Goal: Task Accomplishment & Management: Manage account settings

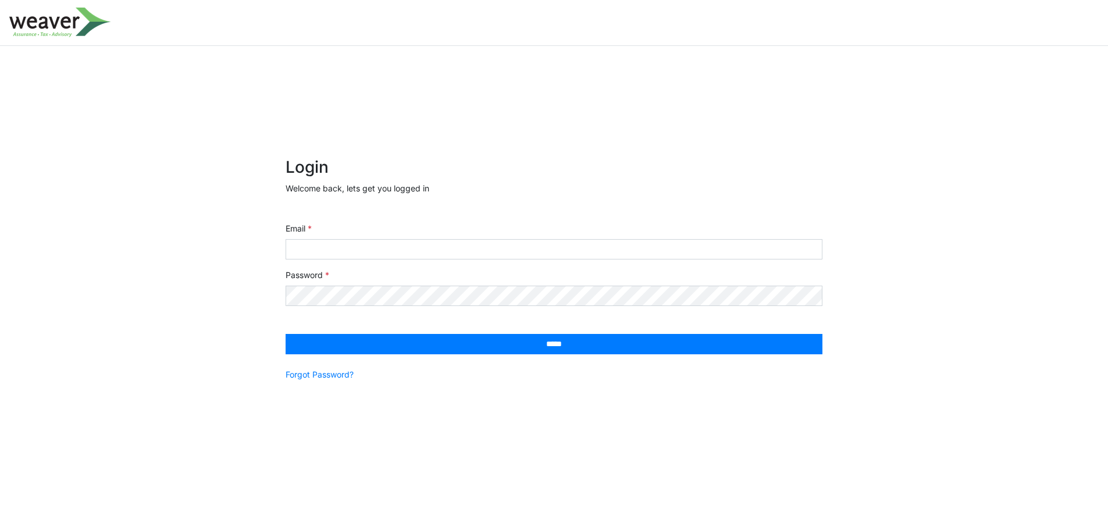
drag, startPoint x: 575, startPoint y: 113, endPoint x: 565, endPoint y: 111, distance: 9.6
click at [575, 113] on div "× Login Welcome back, lets get you logged in Email Password ***** Forgot Passwo…" at bounding box center [554, 290] width 1108 height 488
drag, startPoint x: 155, startPoint y: 1, endPoint x: 828, endPoint y: 74, distance: 676.8
click at [828, 74] on div "× Login Welcome back, lets get you logged in Email Password ***** Forgot Passwo…" at bounding box center [554, 290] width 1108 height 488
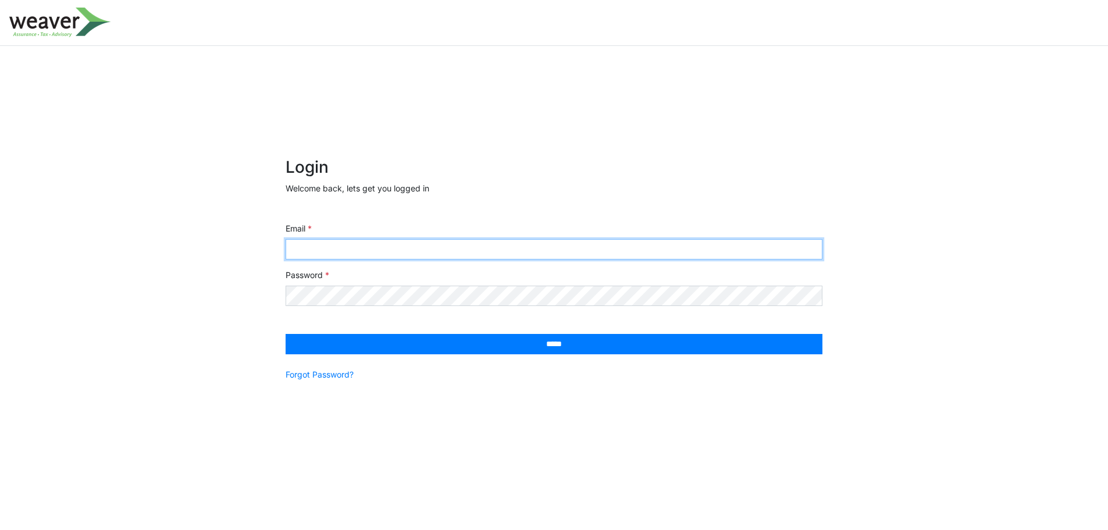
drag, startPoint x: 466, startPoint y: 247, endPoint x: 438, endPoint y: 229, distance: 33.7
click at [466, 245] on input "Email" at bounding box center [554, 249] width 537 height 20
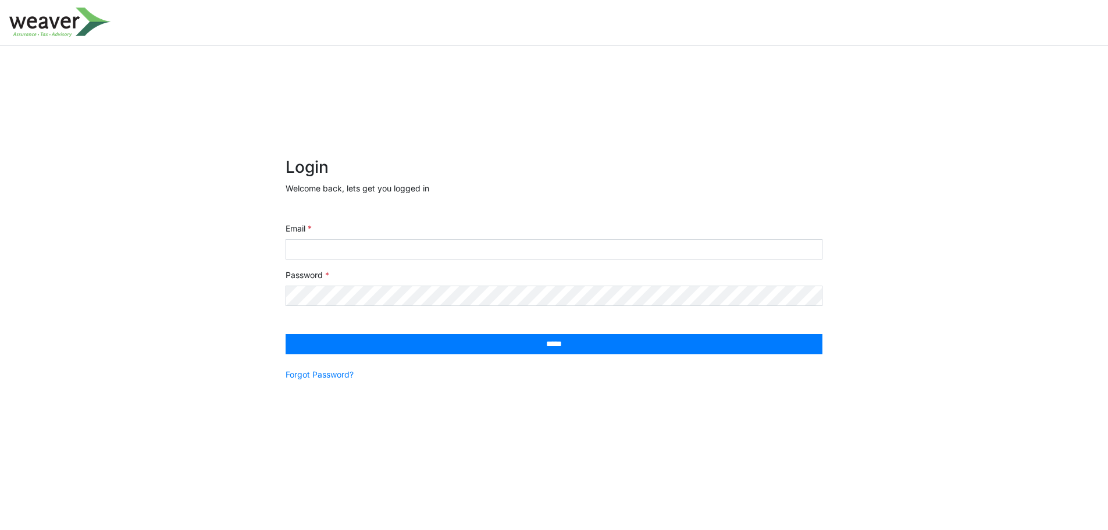
click at [441, 259] on form "Login Welcome back, lets get you logged in Email Password ***** Forgot Password?" at bounding box center [554, 276] width 537 height 237
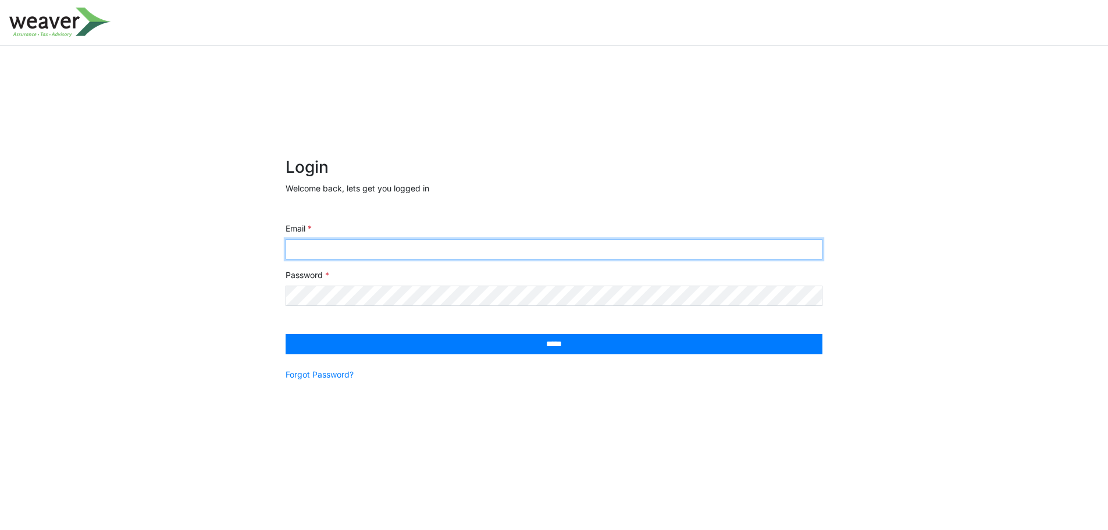
click at [443, 252] on input "Email" at bounding box center [554, 249] width 537 height 20
paste input "**********"
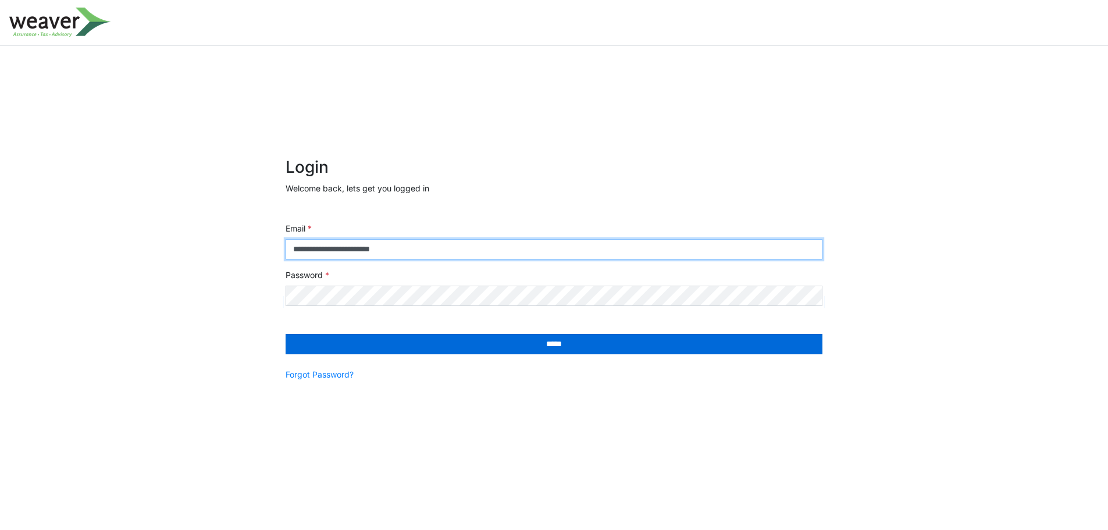
type input "**********"
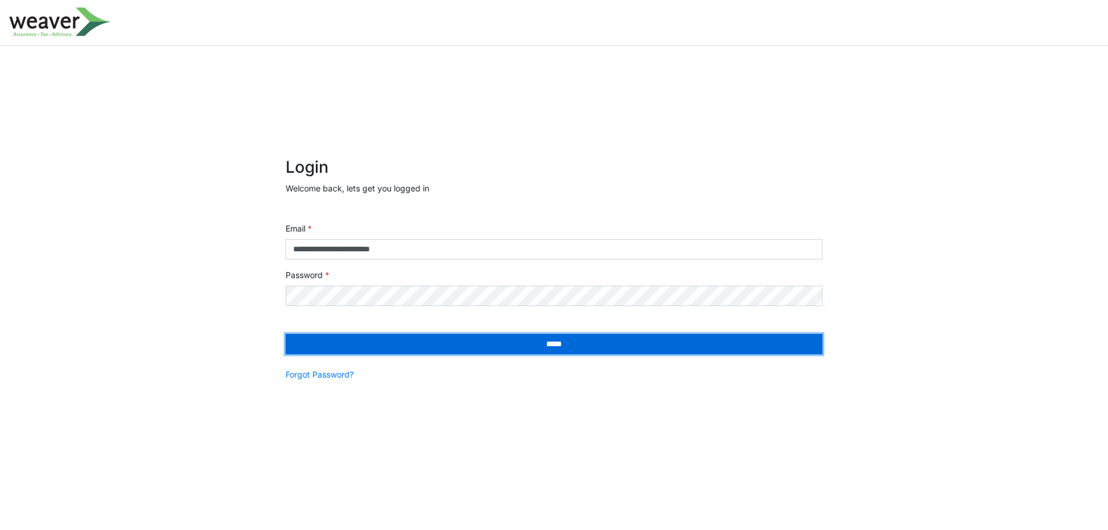
click at [487, 344] on input "*****" at bounding box center [554, 344] width 537 height 20
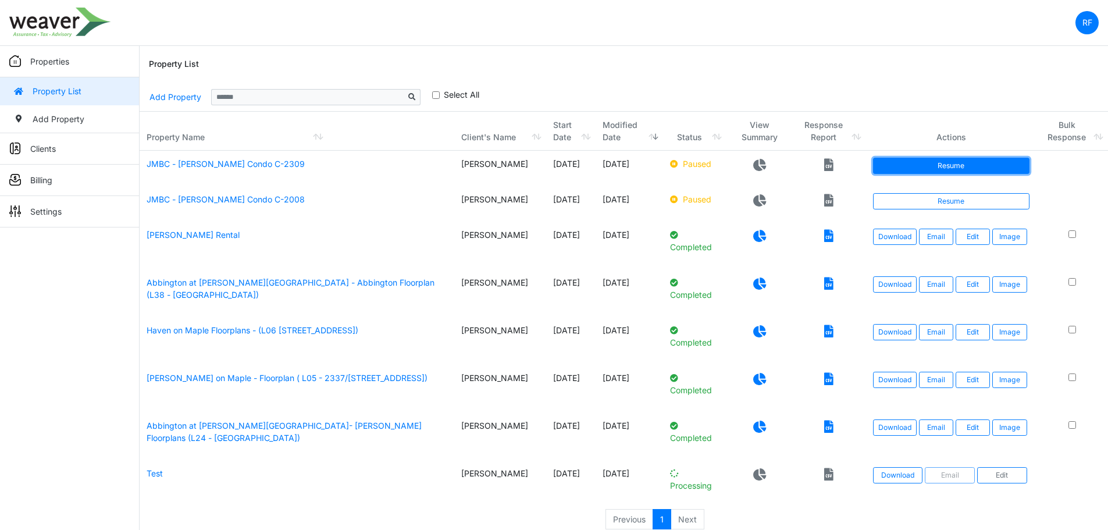
click at [888, 169] on link "Resume" at bounding box center [951, 166] width 156 height 16
click at [237, 169] on td "JMBC - Jim Jackson Condo C-2309" at bounding box center [297, 168] width 315 height 35
click at [238, 163] on link "JMBC - Jim Jackson Condo C-2309" at bounding box center [226, 164] width 158 height 10
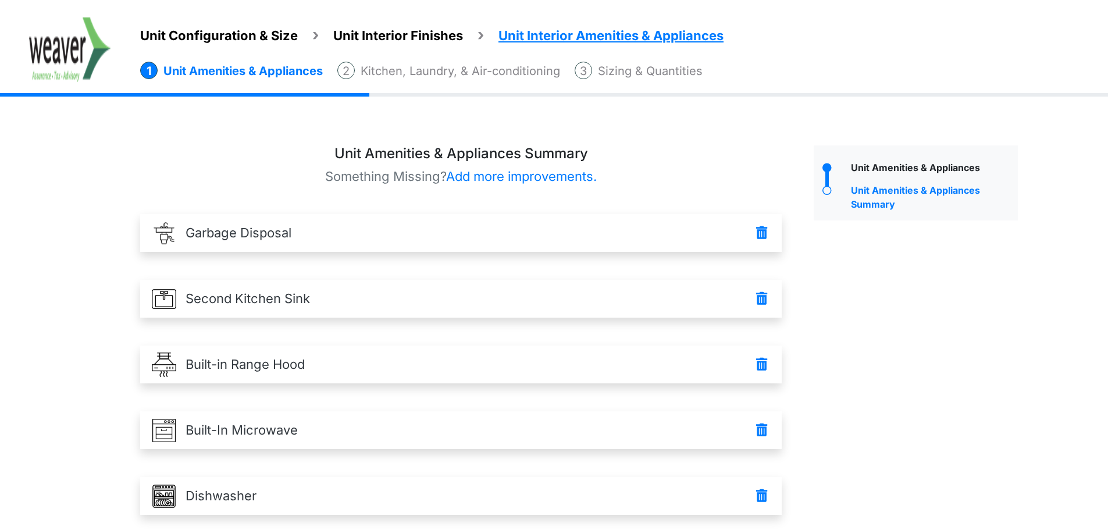
click at [619, 72] on li "Sizing & Quantities" at bounding box center [639, 71] width 128 height 18
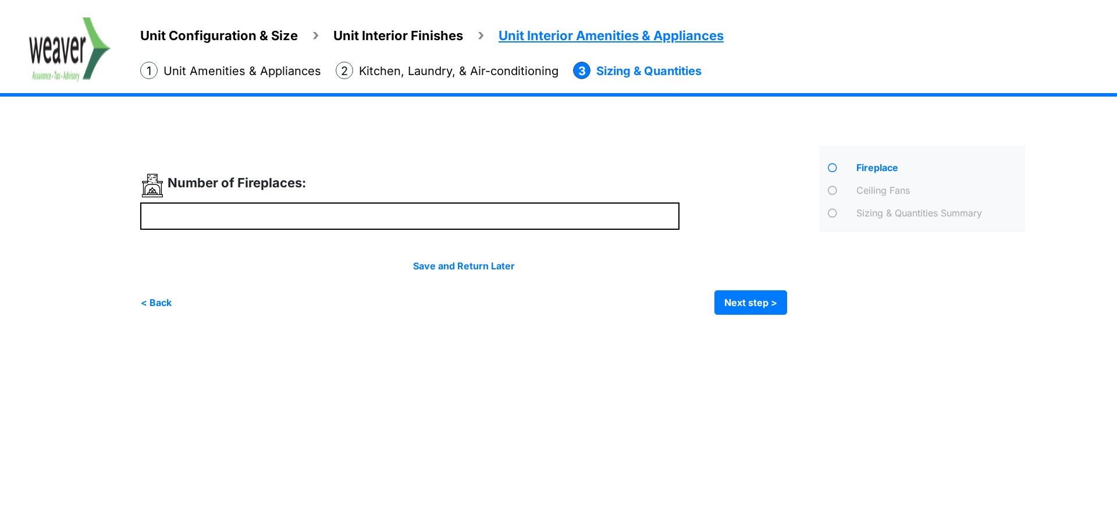
click at [879, 190] on div "Ceiling Fans" at bounding box center [939, 191] width 172 height 17
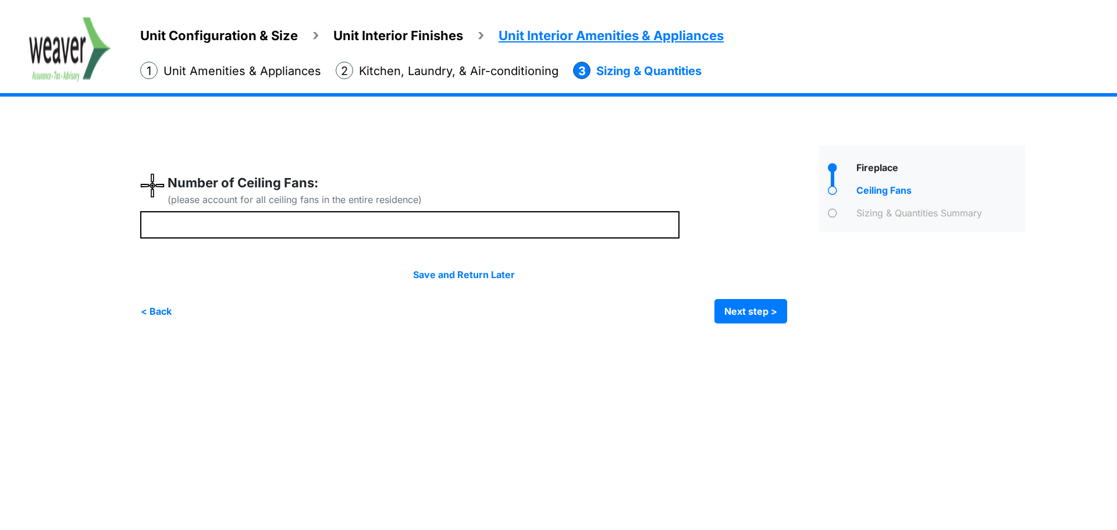
click at [0, 0] on div "Sizing & Quantities Summary" at bounding box center [0, 0] width 0 height 0
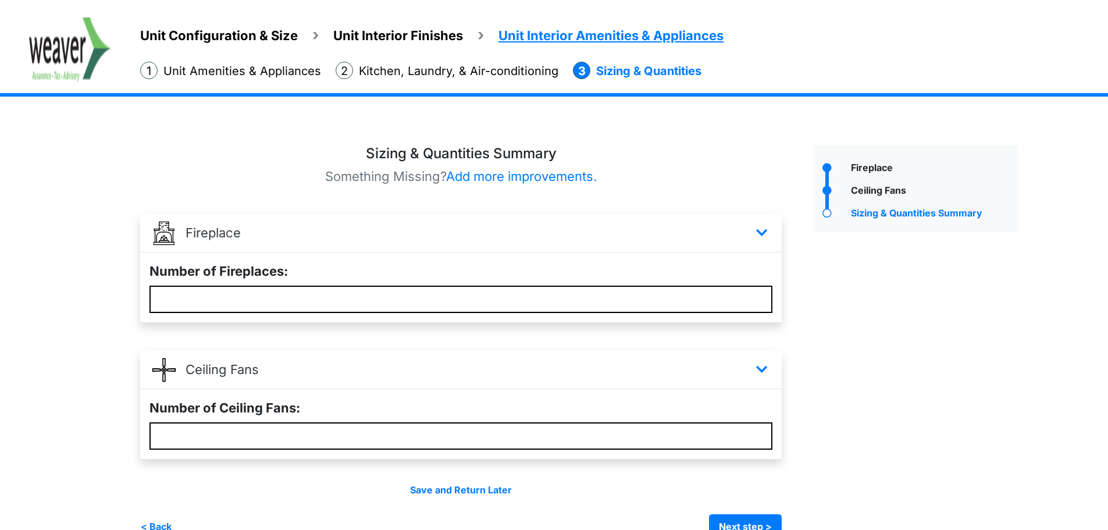
click at [294, 65] on li "Unit Amenities & Appliances" at bounding box center [230, 71] width 181 height 18
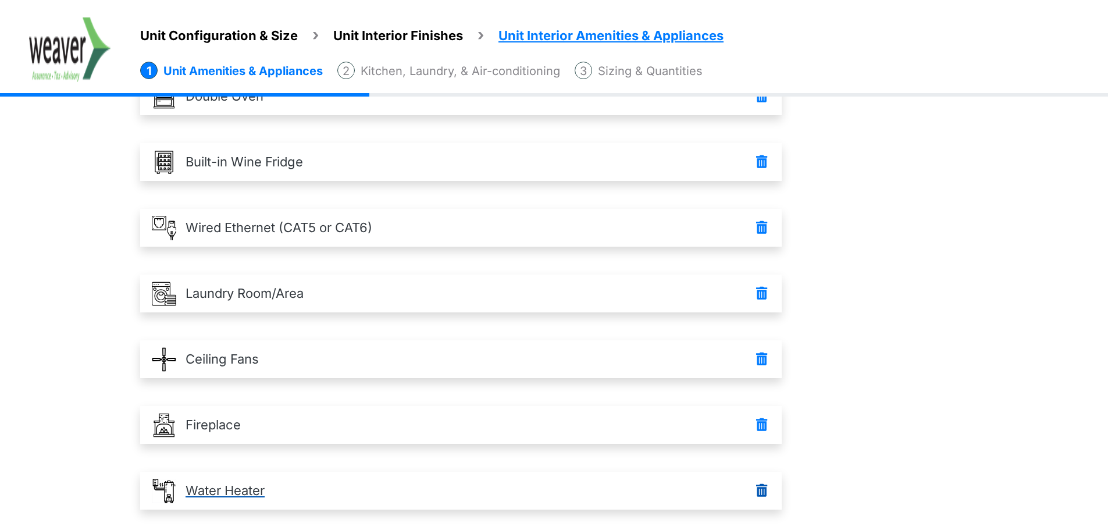
scroll to position [541, 0]
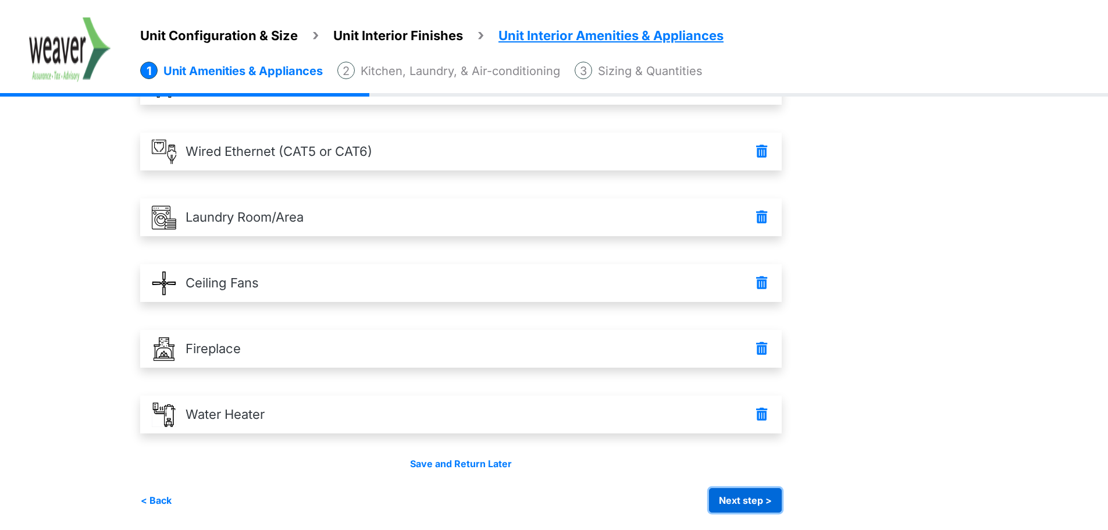
drag, startPoint x: 725, startPoint y: 495, endPoint x: 734, endPoint y: 497, distance: 8.9
click at [726, 495] on button "Next step >" at bounding box center [745, 500] width 73 height 24
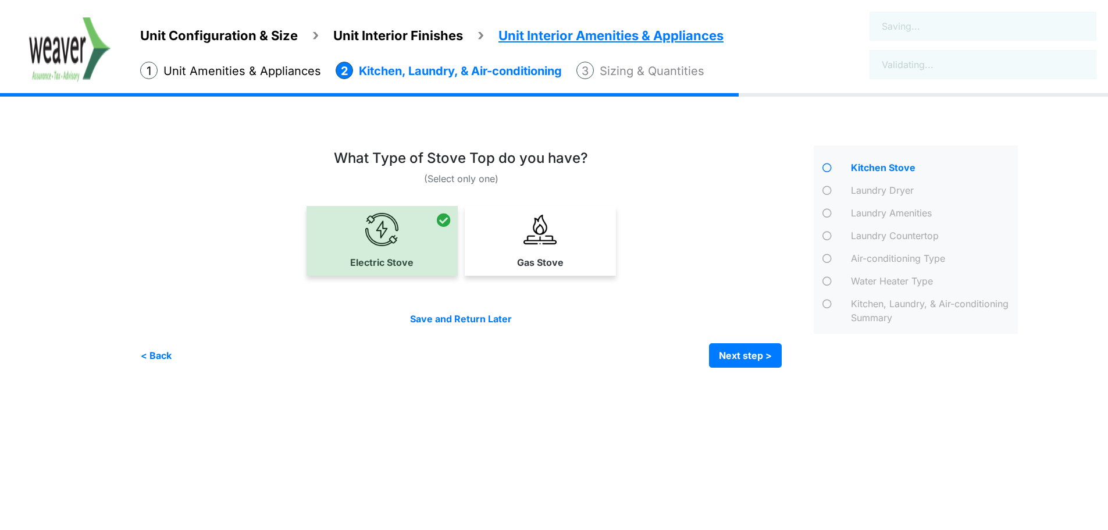
scroll to position [0, 0]
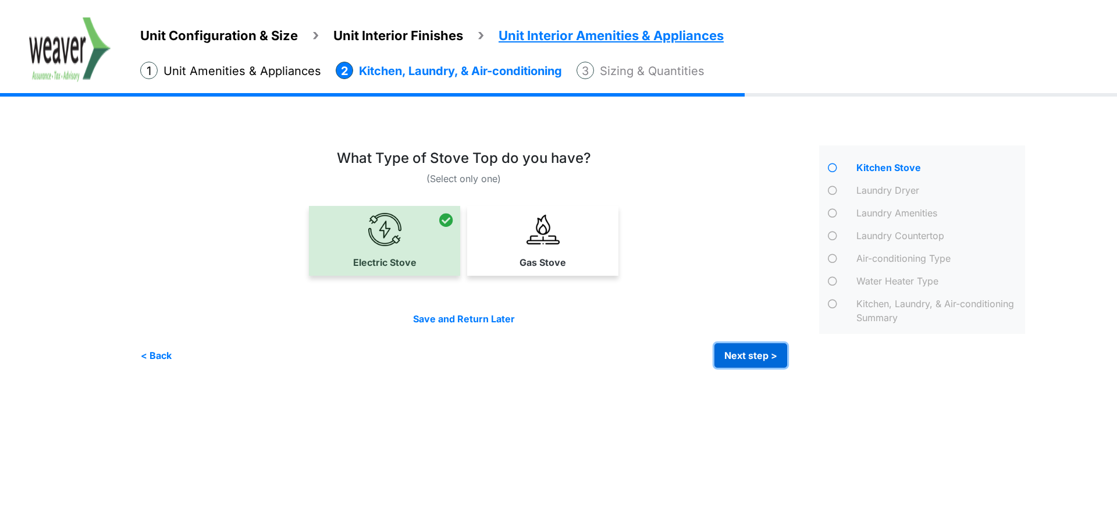
click at [769, 358] on button "Next step >" at bounding box center [750, 355] width 73 height 24
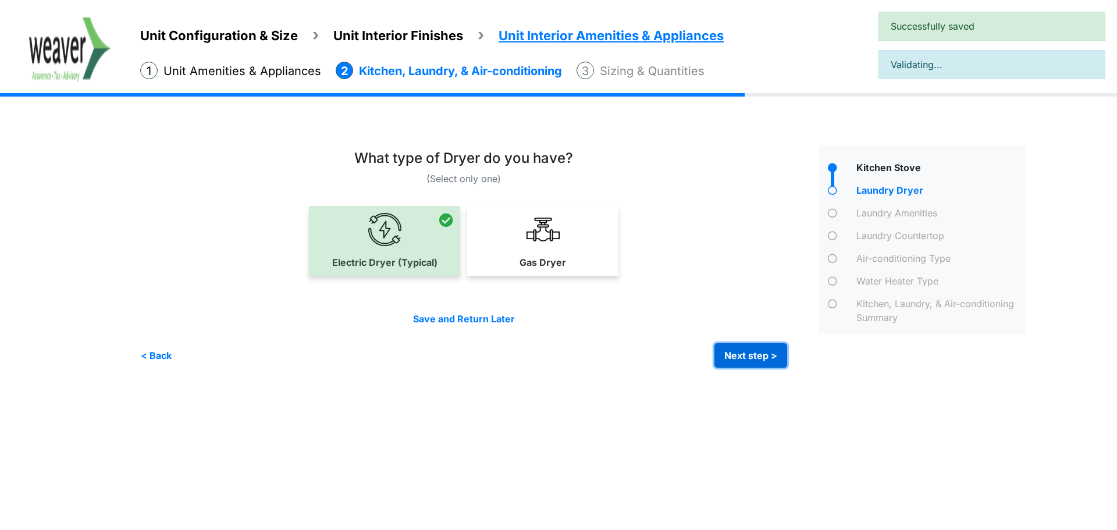
click at [769, 358] on button "Next step >" at bounding box center [750, 355] width 73 height 24
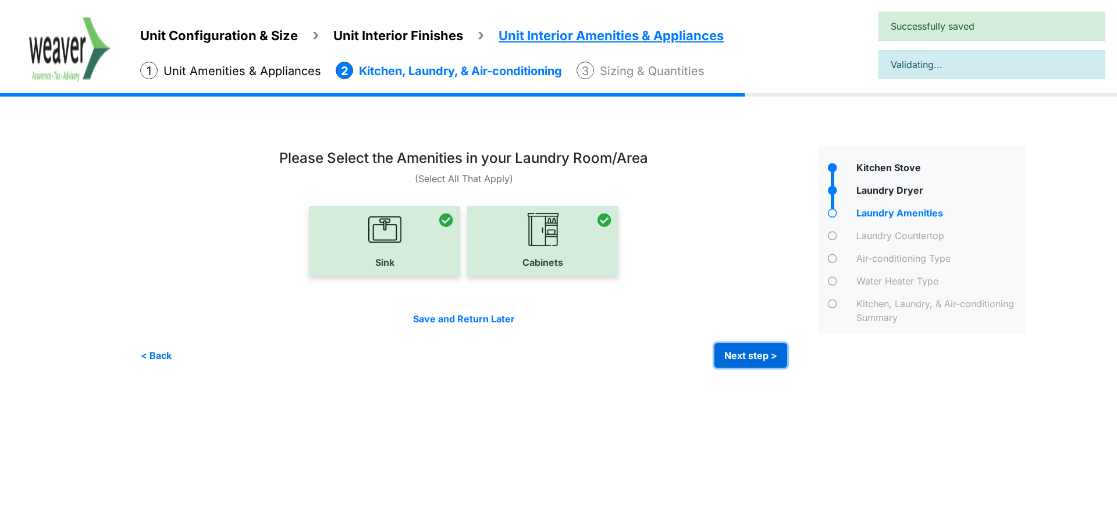
click at [769, 358] on button "Next step >" at bounding box center [750, 355] width 73 height 24
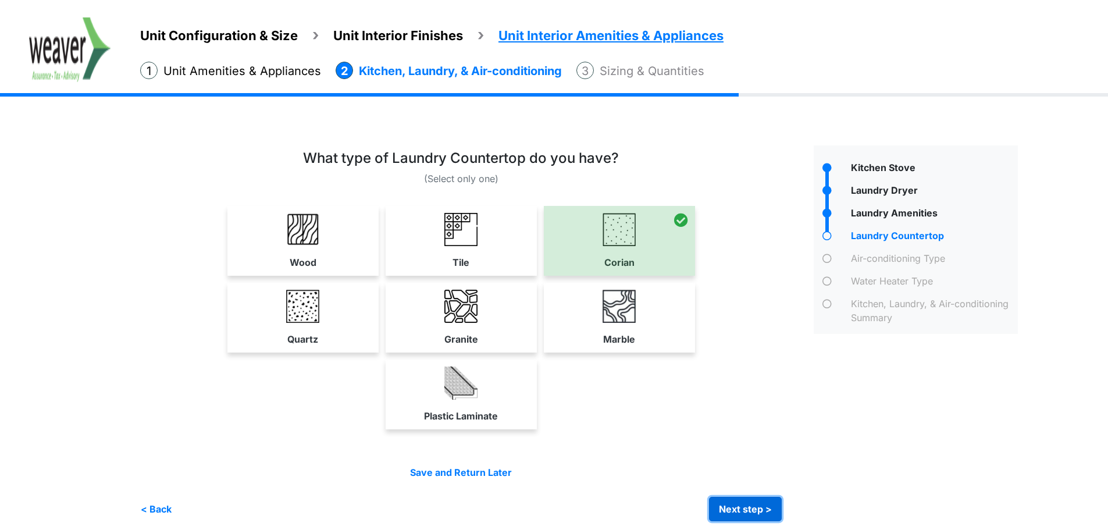
click at [754, 515] on button "Next step >" at bounding box center [745, 509] width 73 height 24
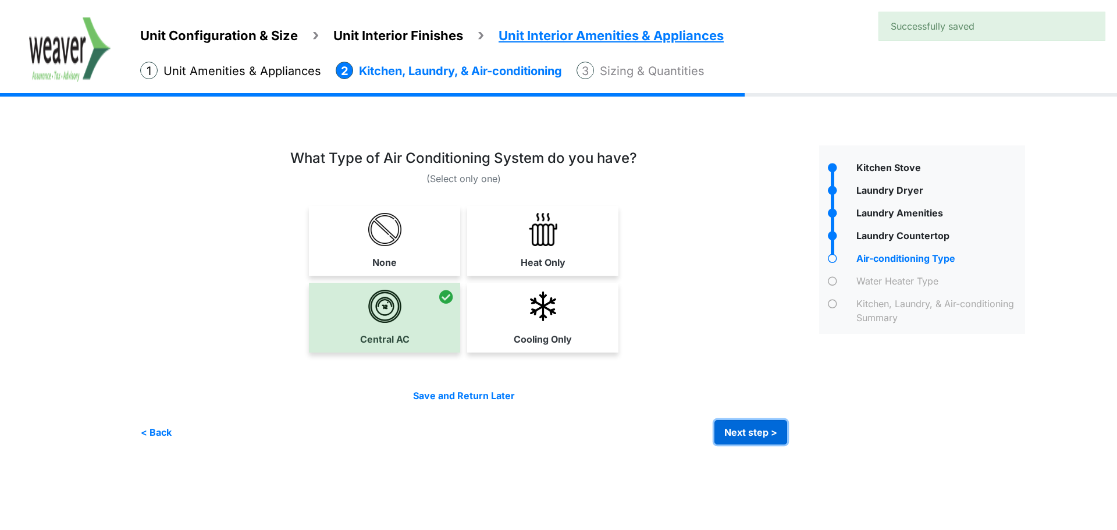
click at [750, 440] on button "Next step >" at bounding box center [750, 432] width 73 height 24
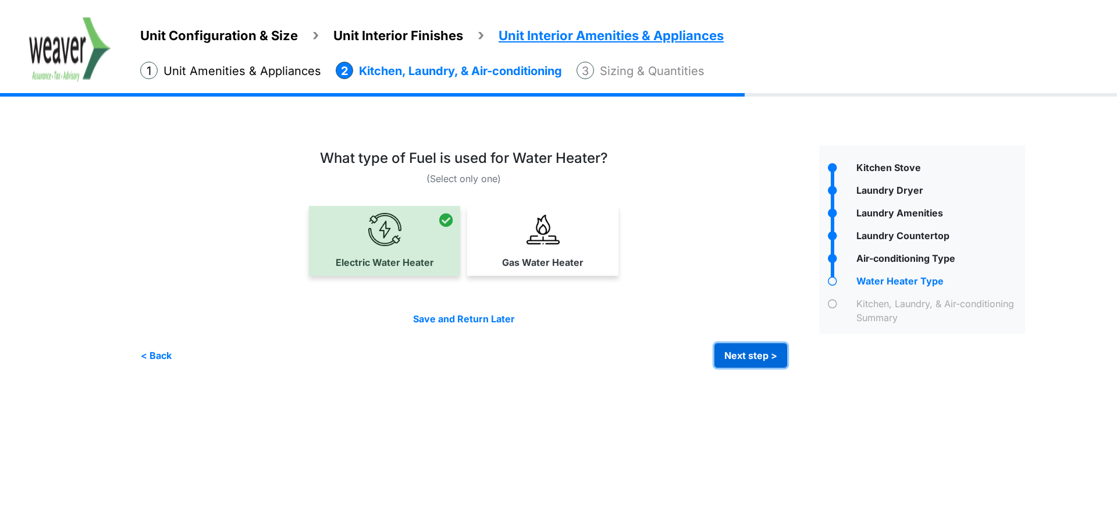
click at [750, 357] on button "Next step >" at bounding box center [750, 355] width 73 height 24
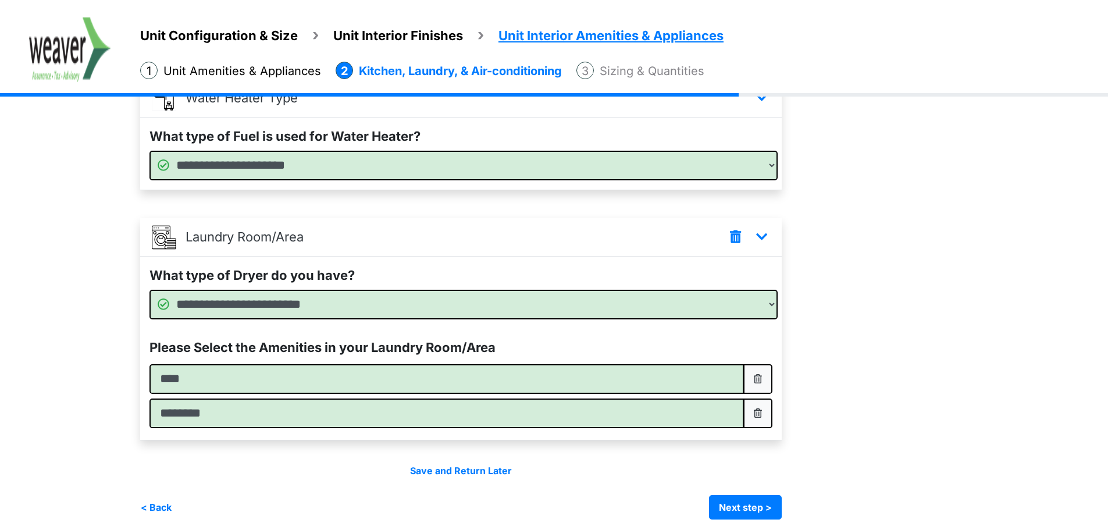
scroll to position [554, 0]
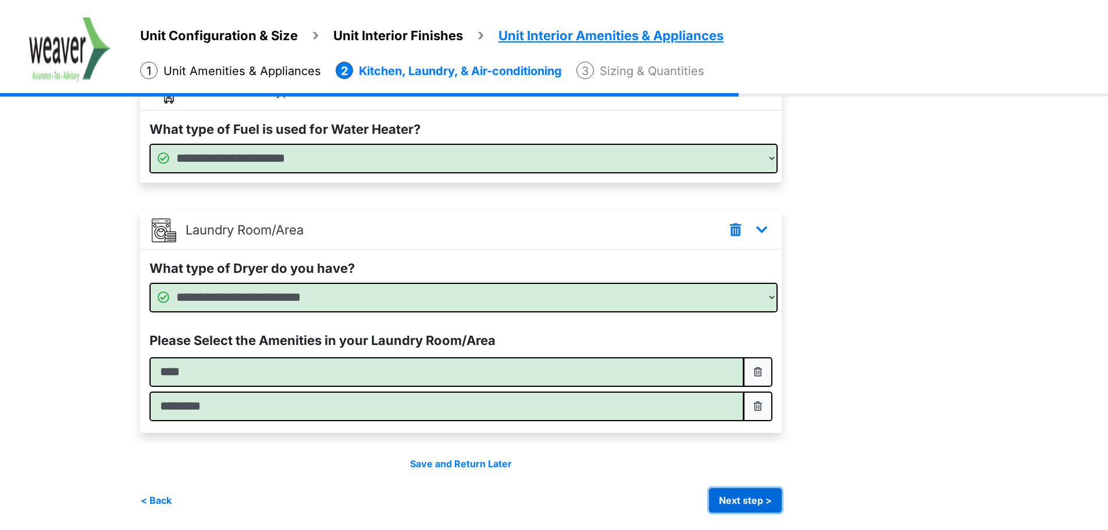
click at [759, 500] on button "Next step >" at bounding box center [745, 500] width 73 height 24
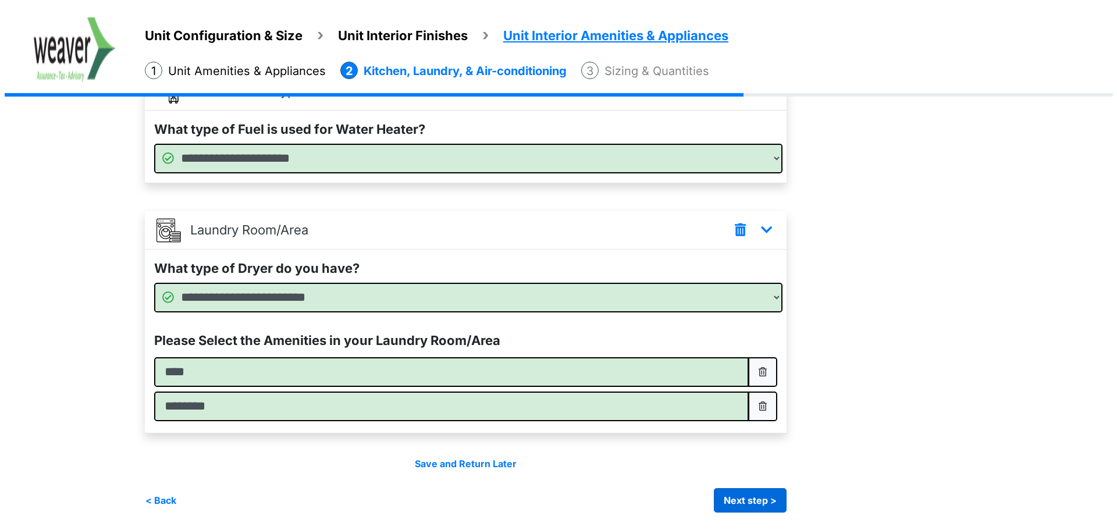
scroll to position [0, 0]
